Goal: Task Accomplishment & Management: Use online tool/utility

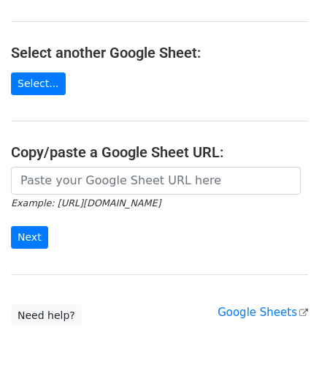
scroll to position [146, 0]
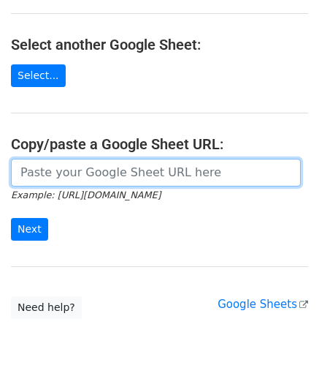
click at [60, 179] on input "url" at bounding box center [156, 173] width 290 height 28
paste input "https://docs.google.com/spreadsheets/d/121NhySRE3oW4RFa1qXzNS0SQpqF4YpEBcBpzuKG…"
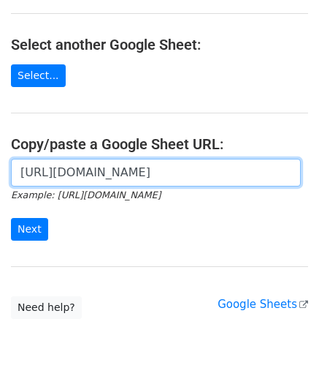
scroll to position [0, 328]
type input "https://docs.google.com/spreadsheets/d/121NhySRE3oW4RFa1qXzNS0SQpqF4YpEBcBpzuKG…"
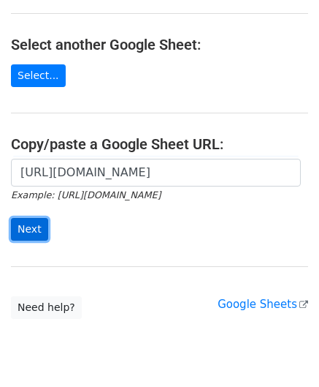
click at [15, 224] on input "Next" at bounding box center [29, 229] width 37 height 23
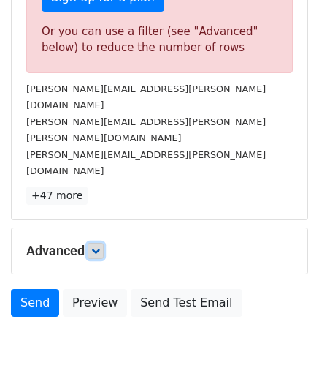
click at [94, 246] on icon at bounding box center [95, 250] width 9 height 9
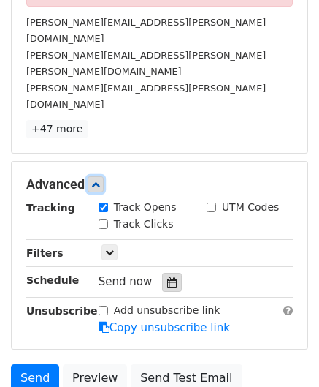
scroll to position [567, 0]
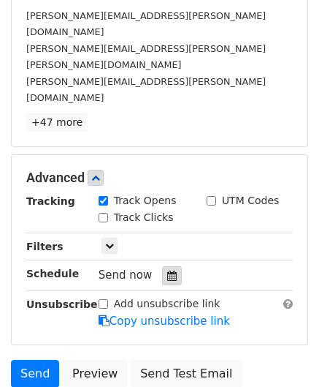
click at [171, 266] on div at bounding box center [172, 275] width 20 height 19
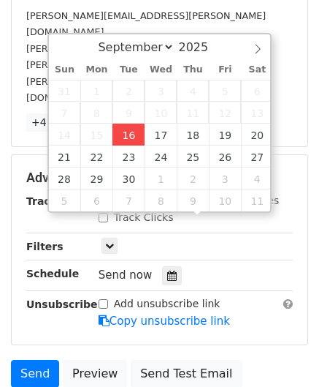
type input "[DATE] 12:00"
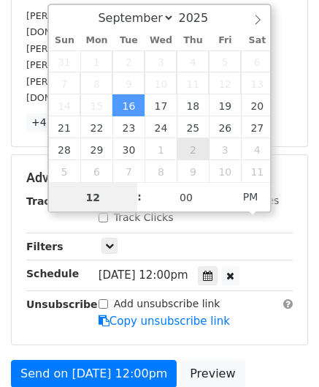
paste input "Hour"
type input "1"
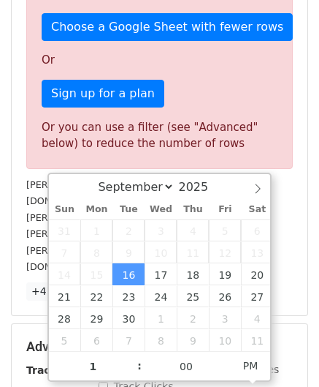
type input "[DATE] 13:00"
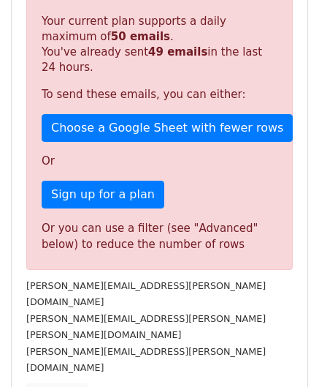
scroll to position [670, 0]
